Goal: Task Accomplishment & Management: Use online tool/utility

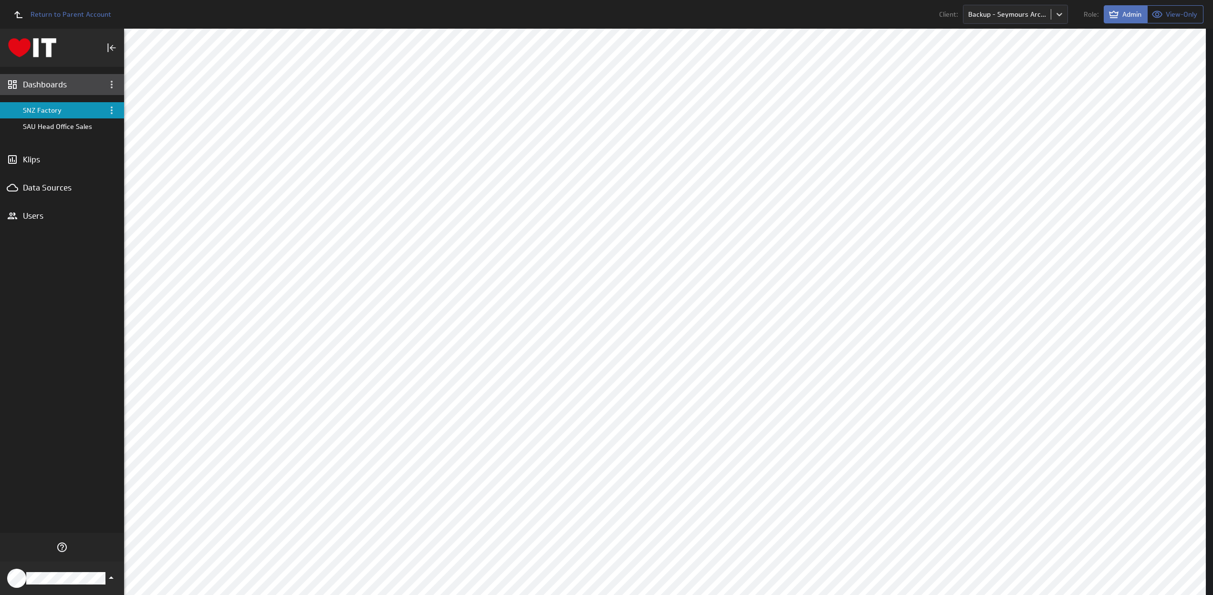
click at [52, 84] on div "Dashboards" at bounding box center [62, 84] width 78 height 11
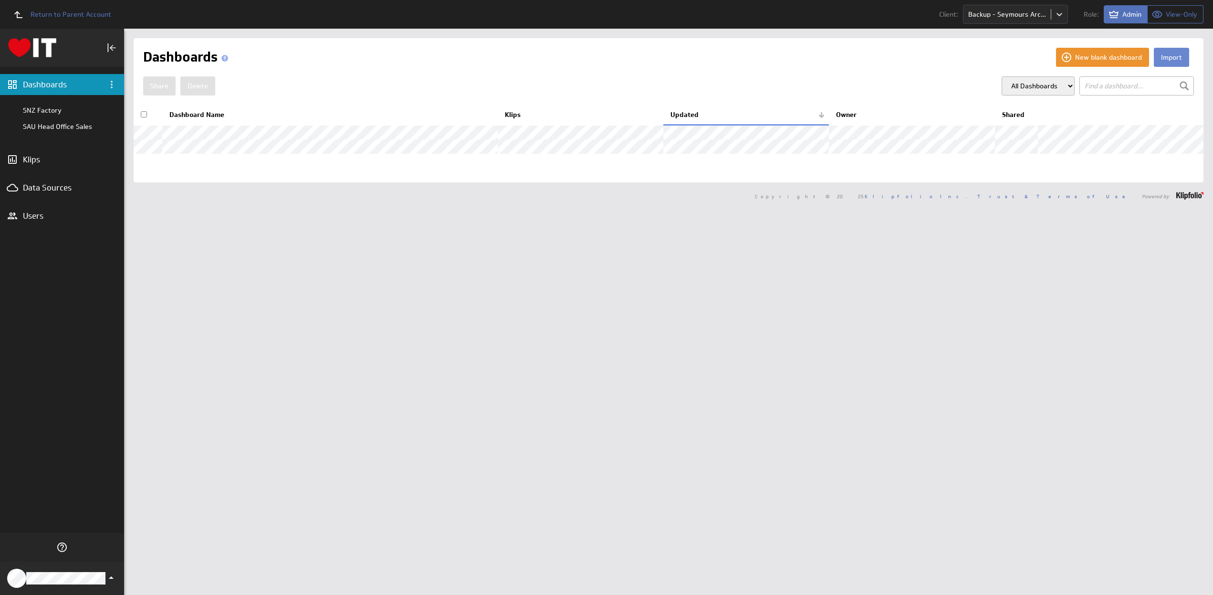
click at [1168, 56] on button "Import" at bounding box center [1171, 57] width 35 height 19
select select "d87fcfd4be543eee7b9d855844313e9e"
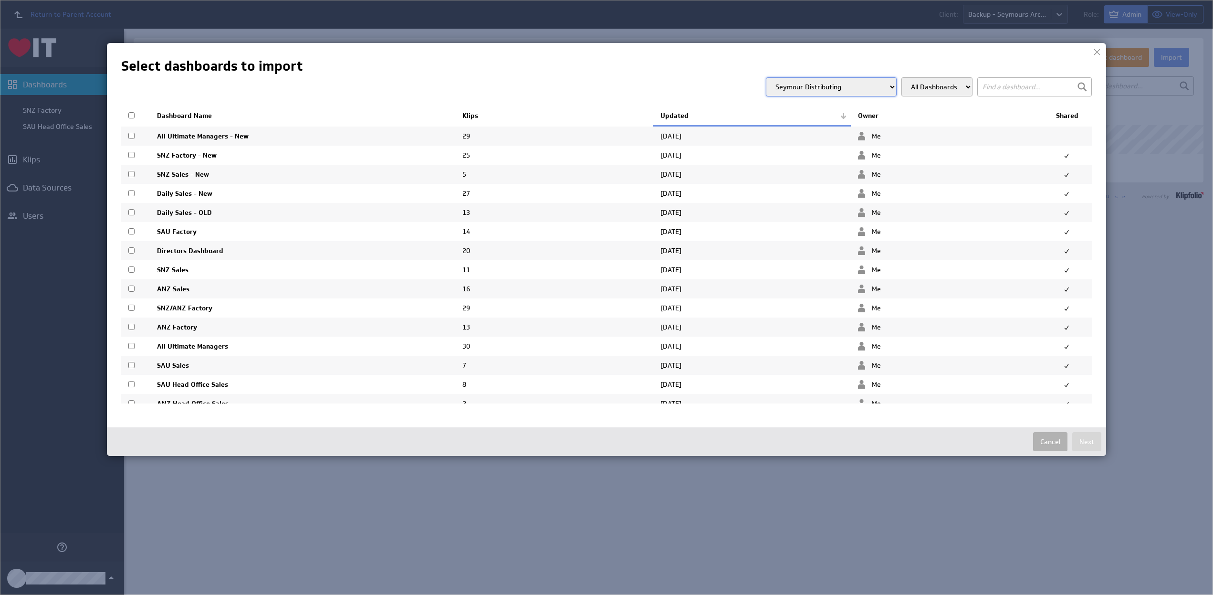
click at [132, 268] on input "checkbox" at bounding box center [131, 269] width 6 height 6
checkbox input "true"
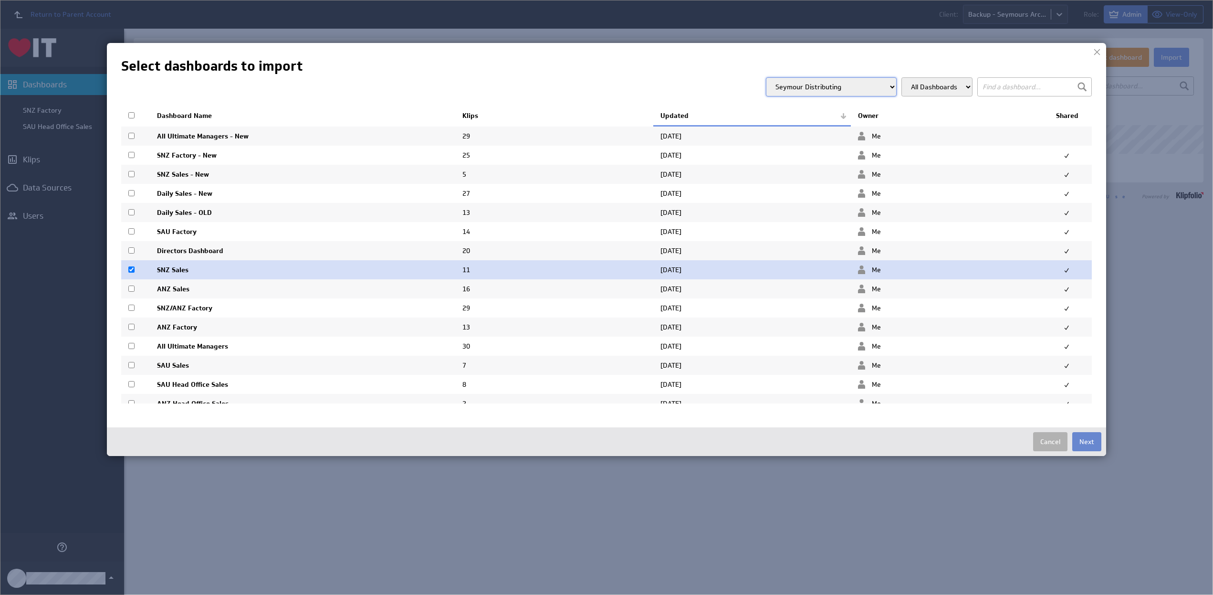
click at [1086, 440] on button "Next" at bounding box center [1086, 441] width 29 height 19
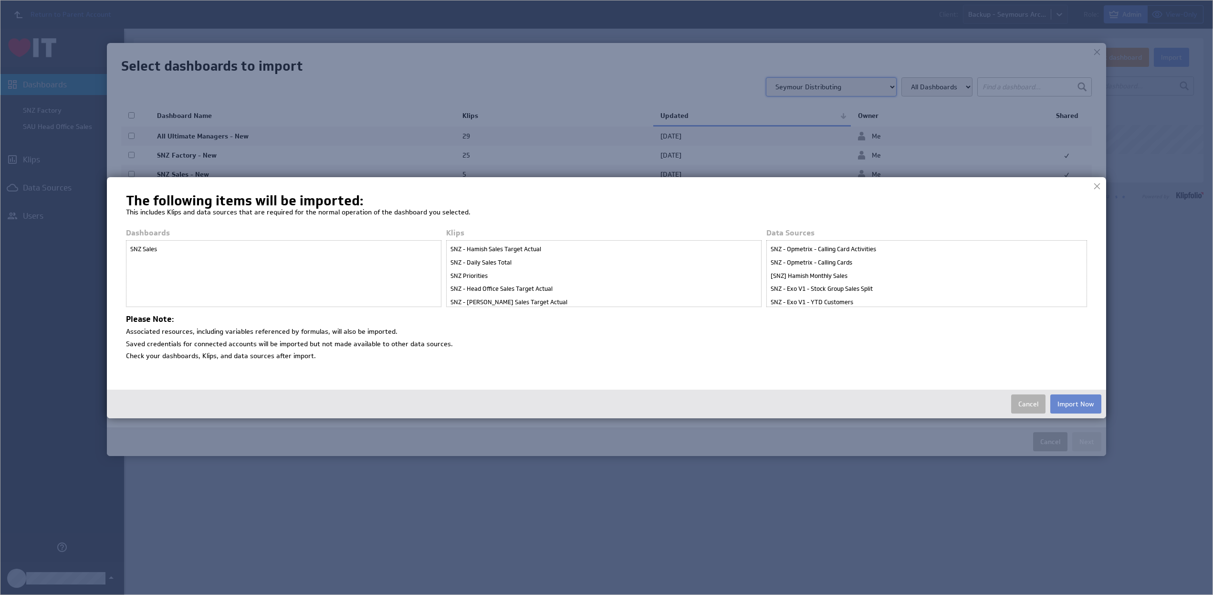
click at [1074, 403] on button "Import Now" at bounding box center [1075, 403] width 51 height 19
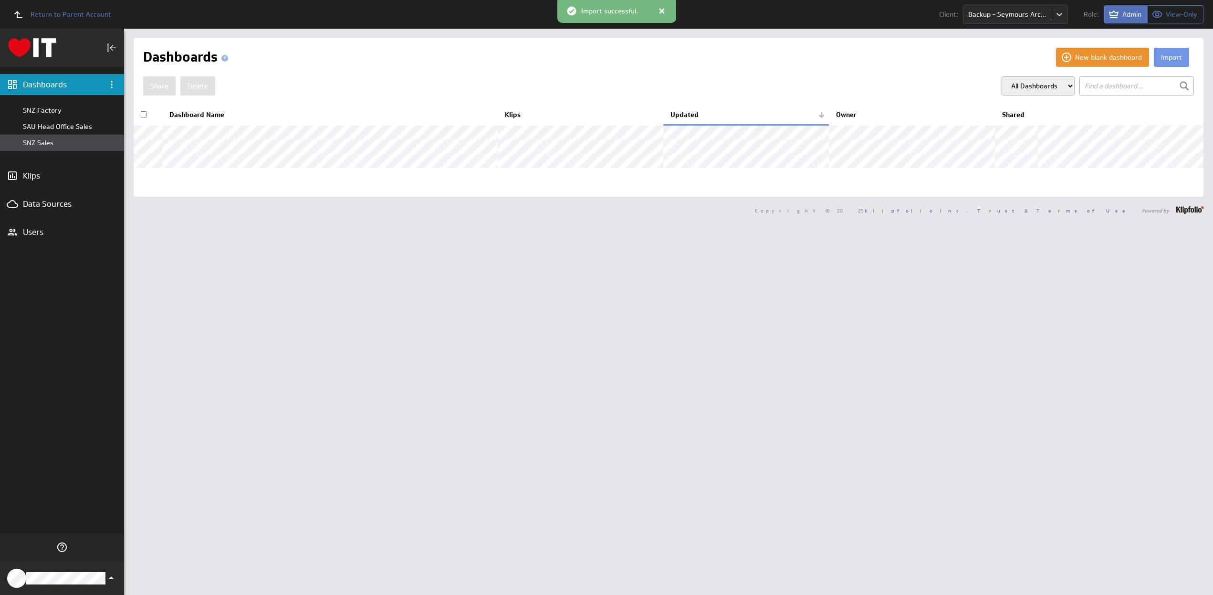
click at [32, 142] on div "SNZ Sales" at bounding box center [71, 142] width 96 height 9
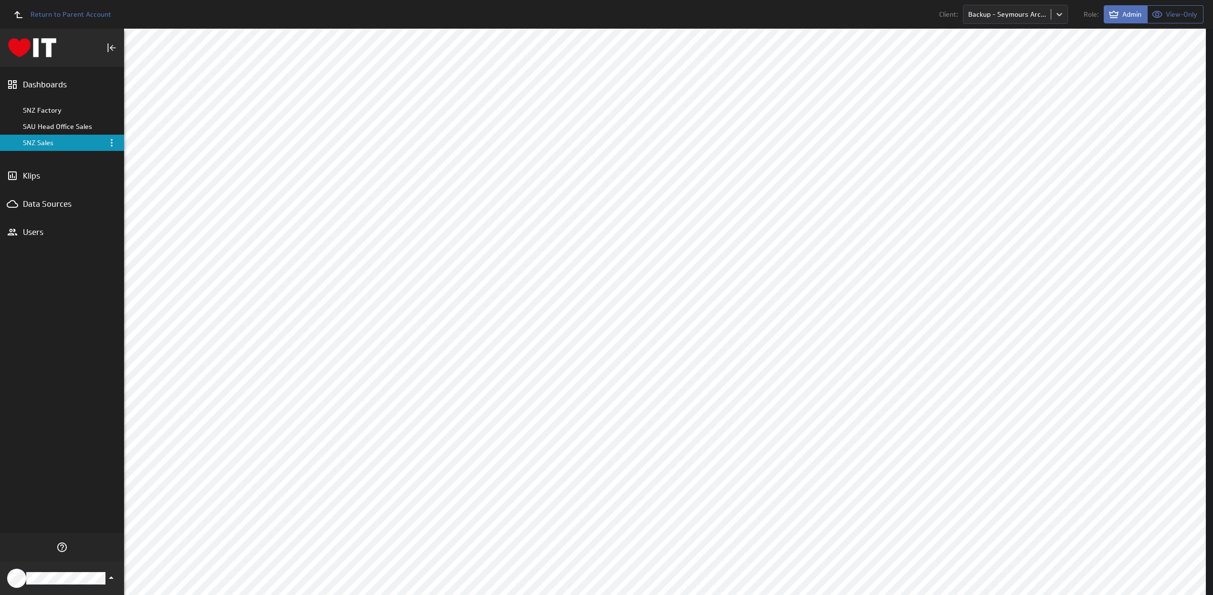
scroll to position [1241, 0]
click at [1029, 17] on body "Return to Parent Account Client: Backup - Seymours Archive Role: Admin View-Onl…" at bounding box center [606, 297] width 1213 height 595
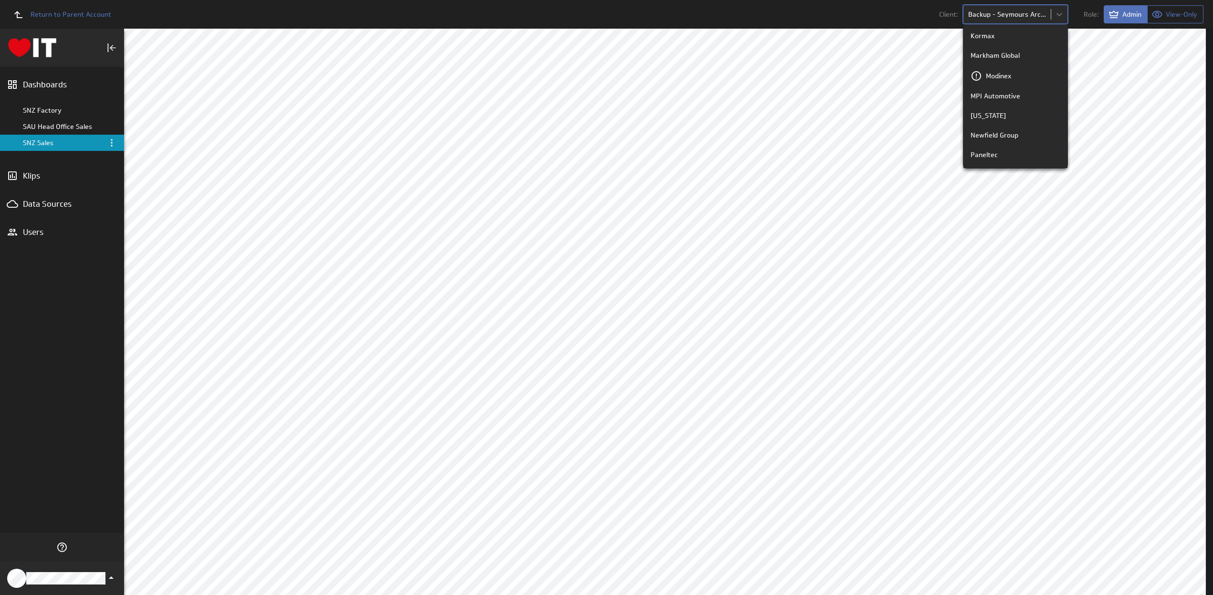
scroll to position [1050, 0]
click at [1007, 109] on p "Seymour Distributing" at bounding box center [1004, 113] width 66 height 10
